Goal: Task Accomplishment & Management: Use online tool/utility

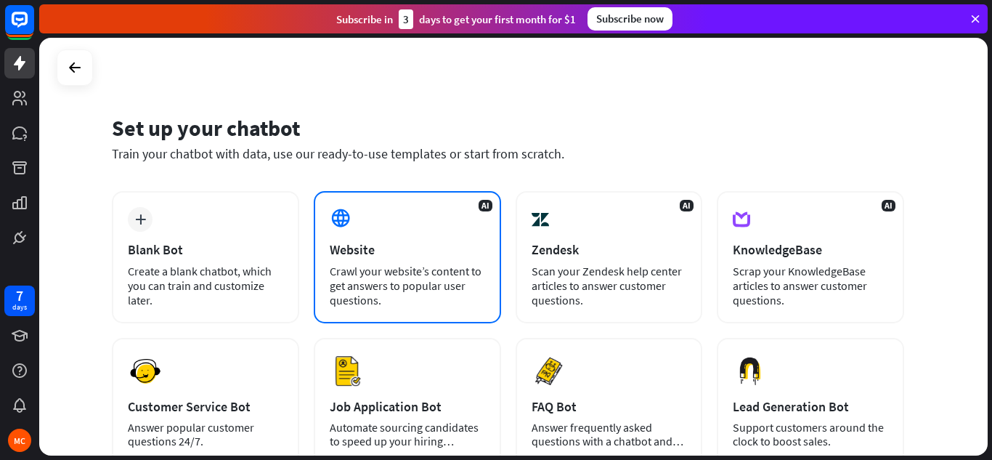
click at [460, 227] on div "AI Website Crawl your website’s content to get answers to popular user question…" at bounding box center [407, 257] width 187 height 132
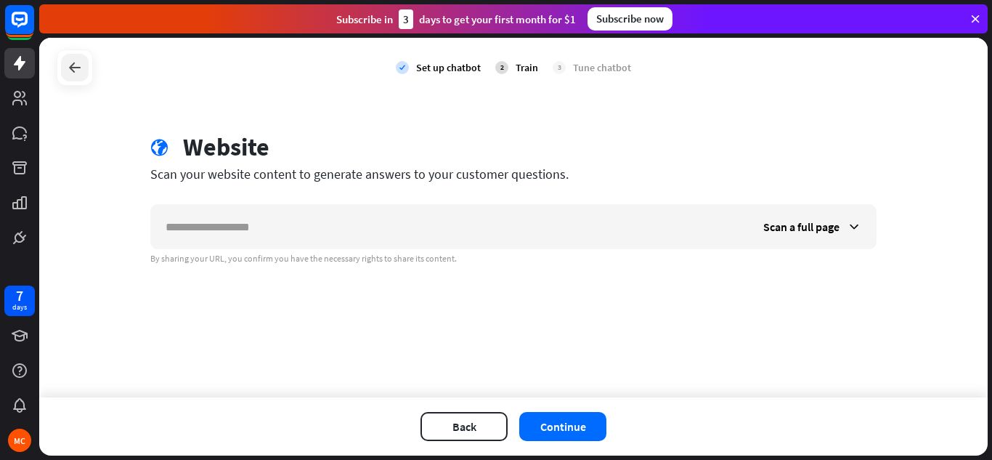
click at [80, 60] on icon at bounding box center [74, 67] width 17 height 17
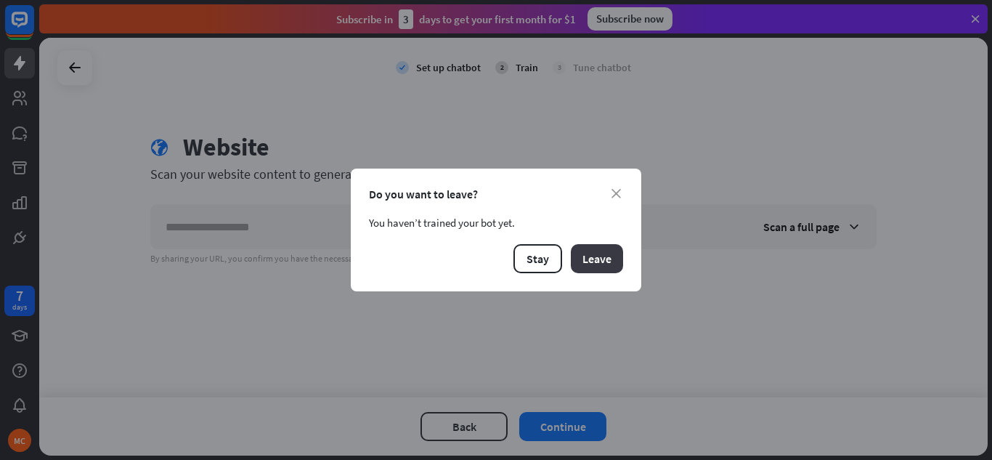
click at [573, 261] on button "Leave" at bounding box center [597, 258] width 52 height 29
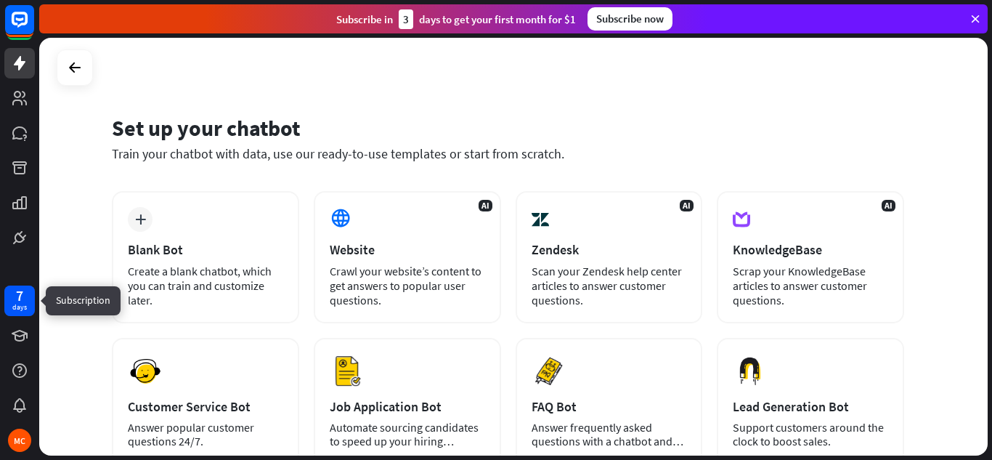
click at [20, 305] on div "days" at bounding box center [19, 307] width 15 height 10
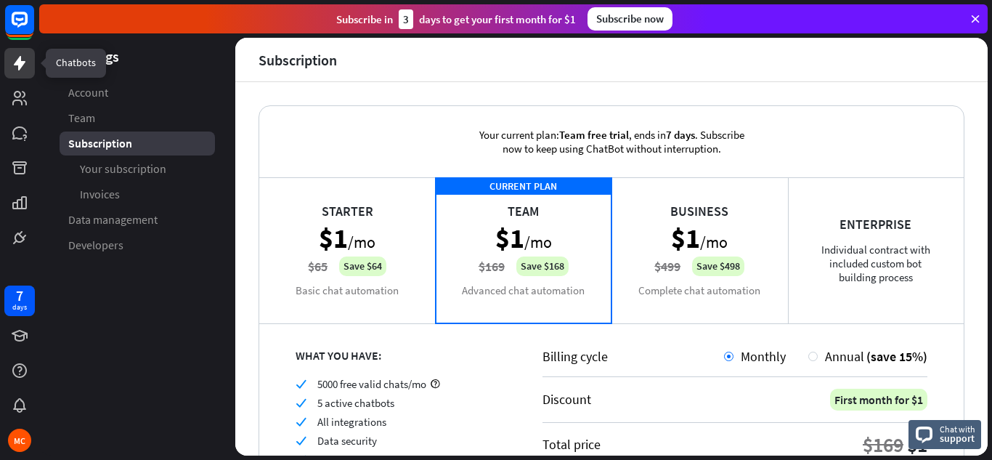
click at [24, 60] on icon at bounding box center [19, 62] width 17 height 17
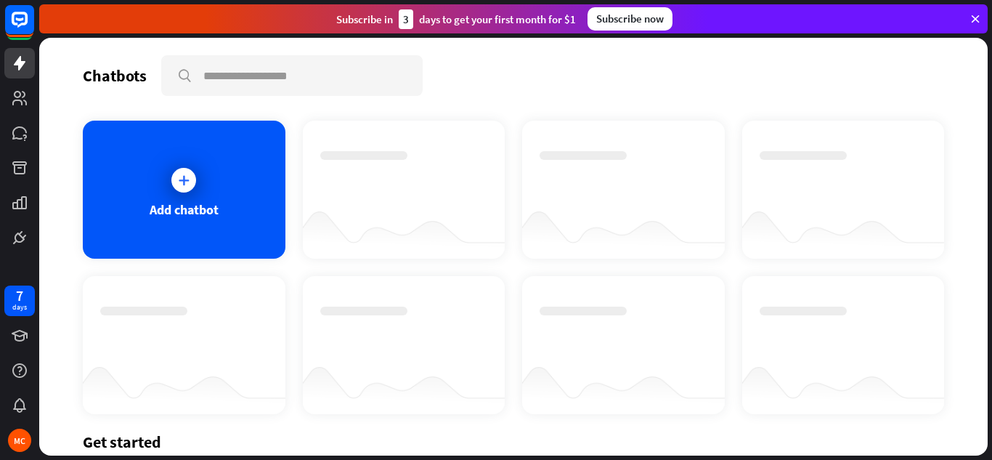
click at [413, 221] on div at bounding box center [404, 230] width 203 height 56
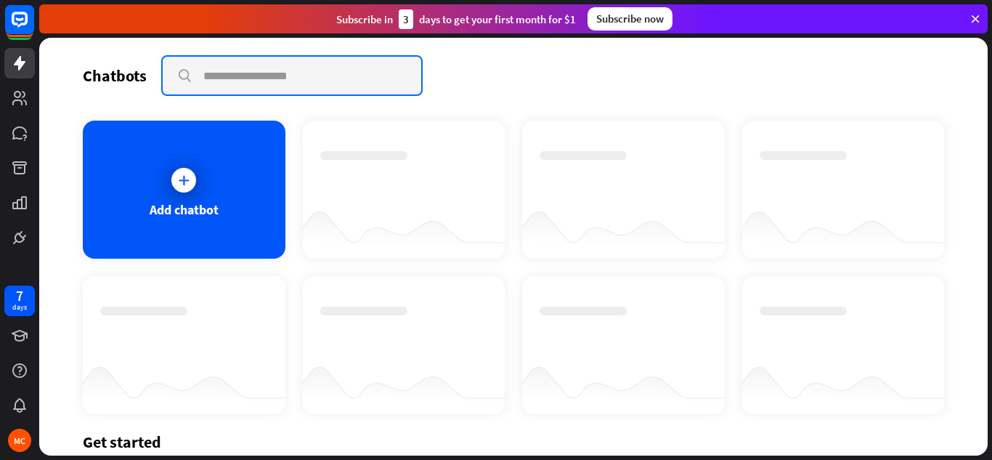
click at [327, 65] on input "text" at bounding box center [292, 76] width 259 height 38
type input "*"
